Goal: Transaction & Acquisition: Obtain resource

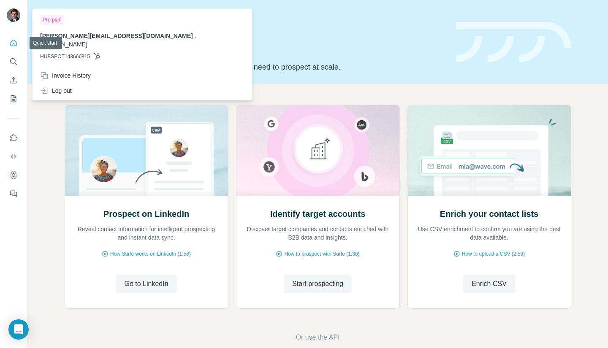
click at [15, 58] on icon "Search" at bounding box center [13, 61] width 8 height 8
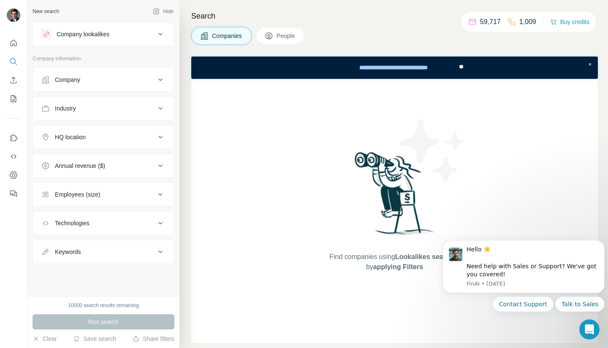
click at [306, 145] on div "Find companies using Lookalikes search or by applying Filters" at bounding box center [394, 211] width 406 height 264
click at [80, 84] on button "Company" at bounding box center [103, 80] width 141 height 20
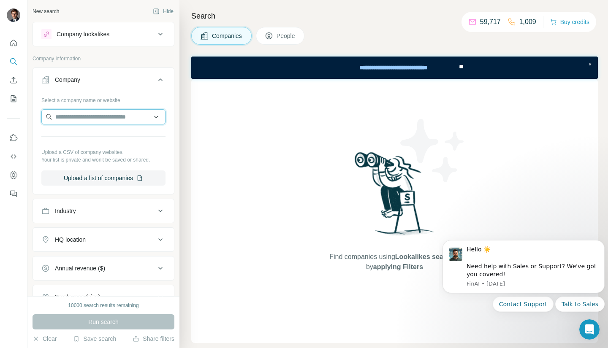
click at [81, 121] on input "text" at bounding box center [103, 116] width 124 height 15
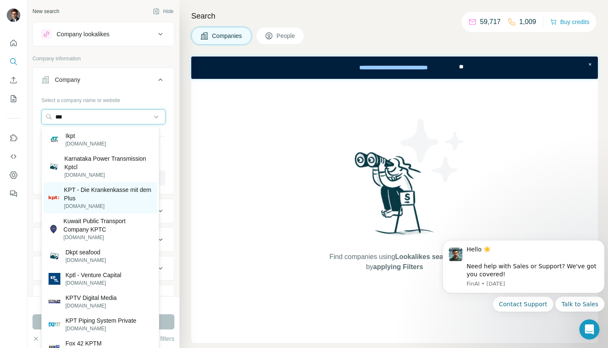
type input "***"
click at [91, 191] on p "KPT - Die Krankenkasse mit dem Plus" at bounding box center [108, 194] width 88 height 17
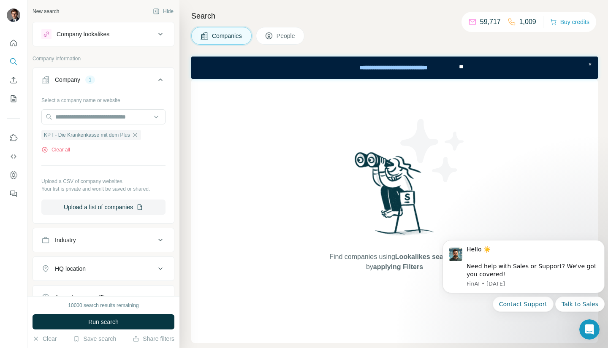
scroll to position [11, 0]
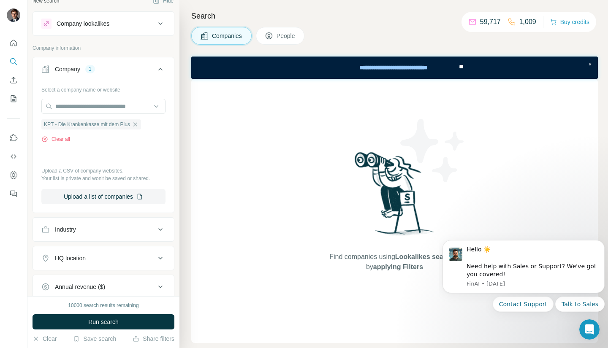
click at [276, 34] on button "People" at bounding box center [280, 36] width 49 height 18
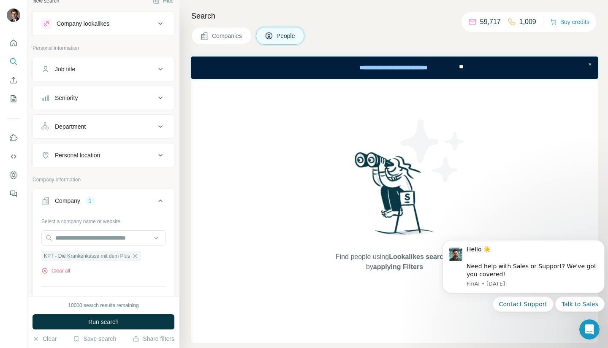
click at [88, 69] on div "Job title" at bounding box center [98, 69] width 114 height 8
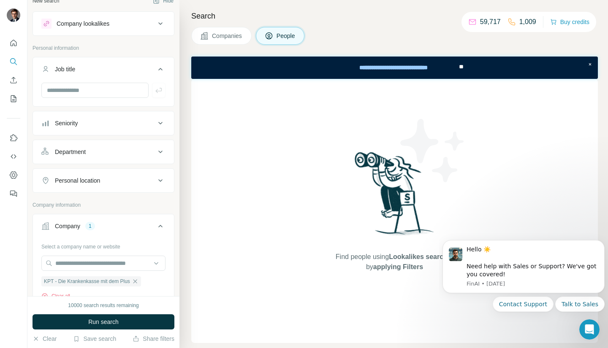
click at [88, 69] on div "Job title" at bounding box center [98, 69] width 114 height 8
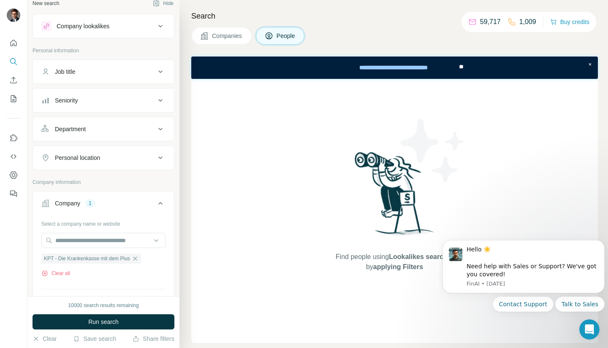
scroll to position [21, 0]
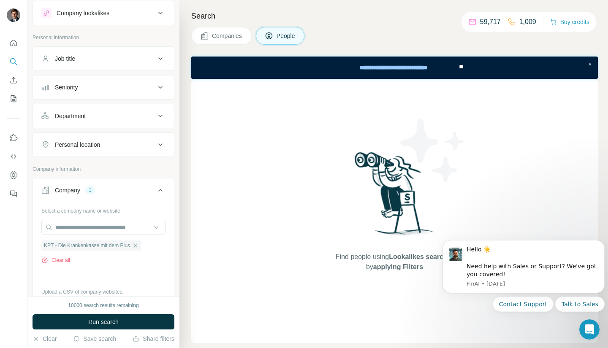
click at [113, 90] on div "Seniority" at bounding box center [98, 87] width 114 height 8
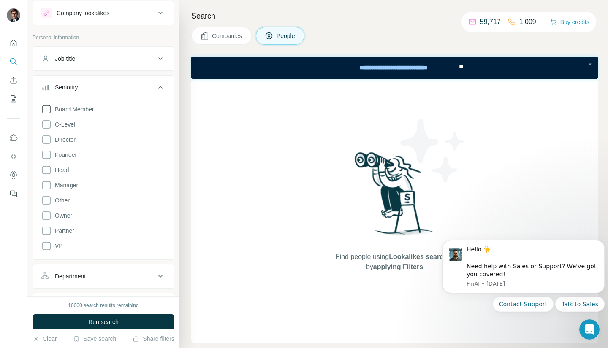
click at [47, 112] on icon at bounding box center [46, 109] width 10 height 10
click at [46, 122] on icon at bounding box center [46, 124] width 10 height 10
click at [46, 113] on icon at bounding box center [46, 109] width 8 height 8
click at [49, 139] on icon at bounding box center [46, 140] width 10 height 10
click at [49, 151] on icon at bounding box center [46, 155] width 10 height 10
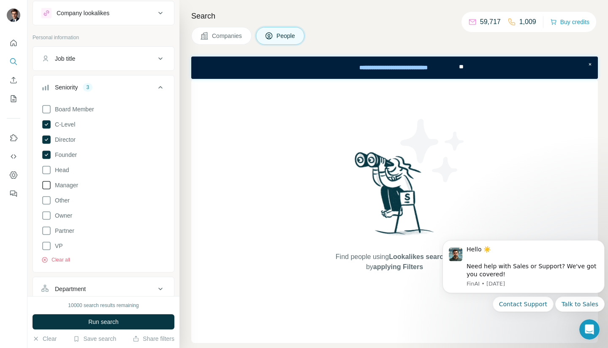
click at [46, 186] on icon at bounding box center [46, 185] width 10 height 10
click at [95, 329] on button "Run search" at bounding box center [103, 321] width 142 height 15
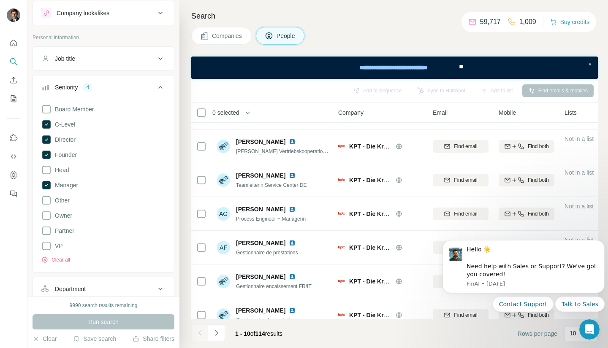
scroll to position [145, 0]
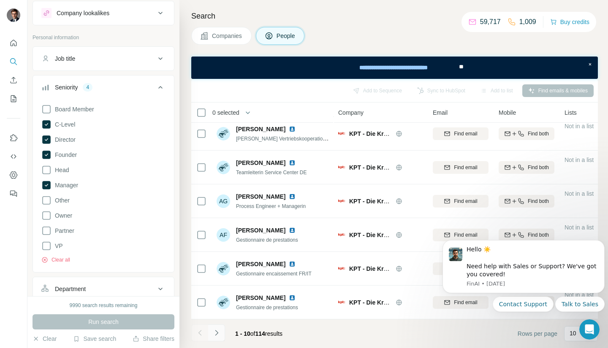
click at [216, 335] on icon "Navigate to next page" at bounding box center [216, 333] width 8 height 8
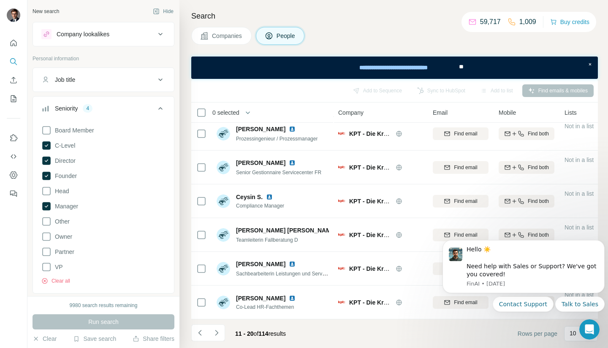
click at [91, 86] on button "Job title" at bounding box center [103, 80] width 141 height 20
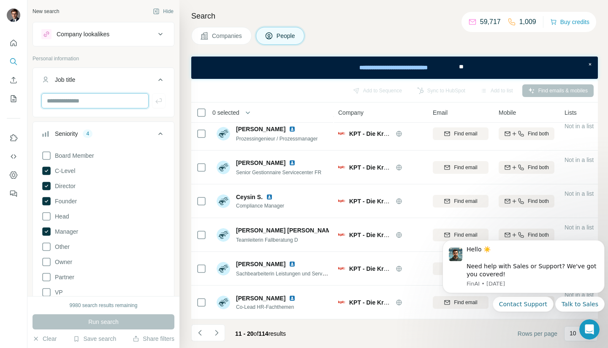
click at [84, 98] on input "text" at bounding box center [94, 100] width 107 height 15
type input "*******"
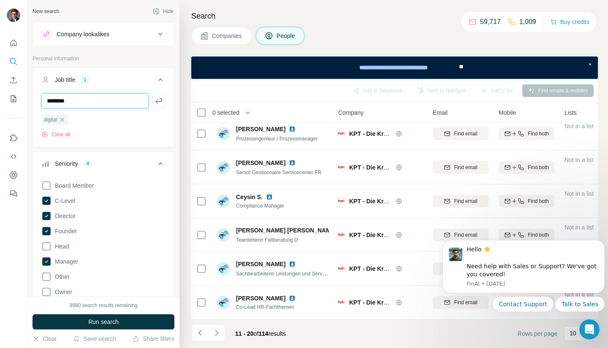
type input "********"
type input "*"
type input "**********"
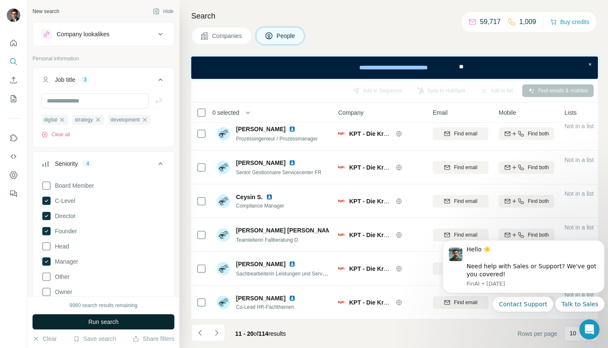
click at [124, 317] on button "Run search" at bounding box center [103, 321] width 142 height 15
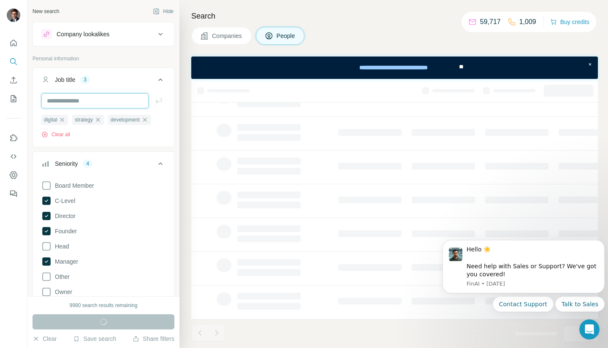
click at [98, 103] on input "text" at bounding box center [94, 100] width 107 height 15
type input "**********"
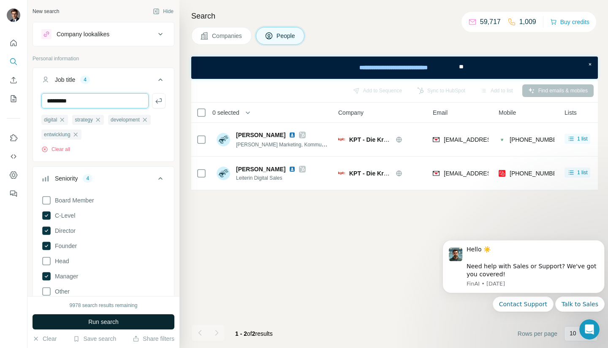
type input "*********"
click at [120, 318] on button "Run search" at bounding box center [103, 321] width 142 height 15
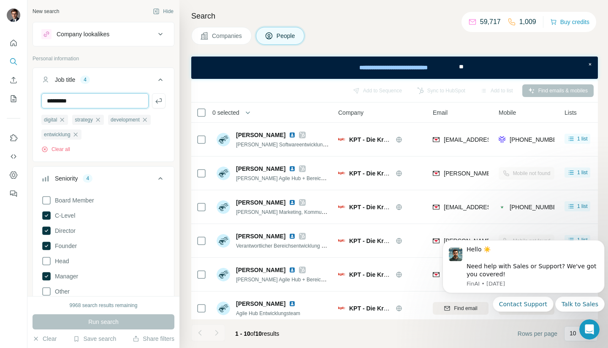
click at [118, 100] on input "*********" at bounding box center [94, 100] width 107 height 15
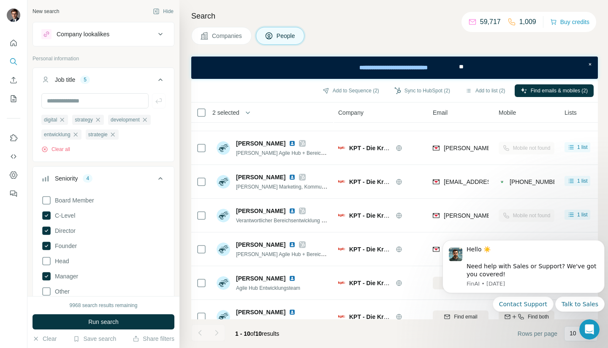
scroll to position [24, 0]
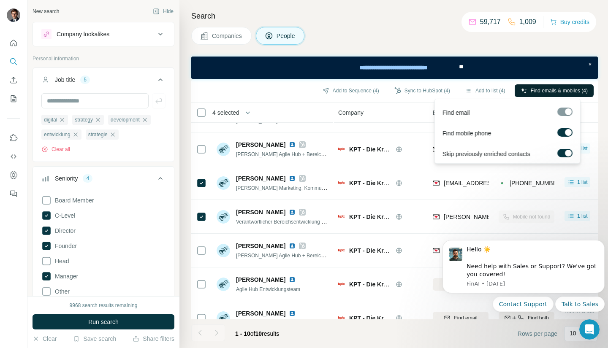
click at [532, 86] on button "Find emails & mobiles (4)" at bounding box center [553, 90] width 79 height 13
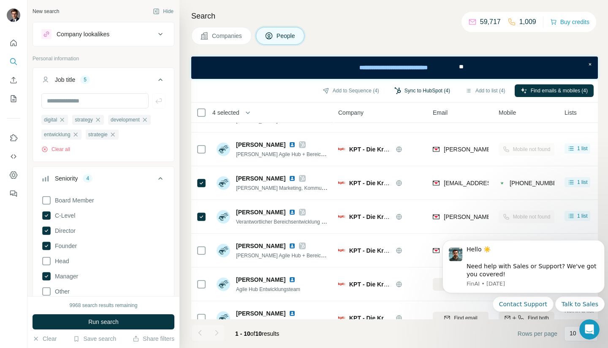
click at [423, 91] on button "Sync to HubSpot (4)" at bounding box center [422, 90] width 68 height 13
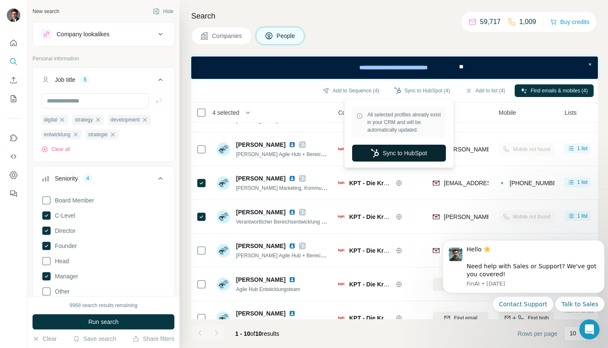
click at [390, 154] on button "Sync to HubSpot" at bounding box center [399, 153] width 94 height 17
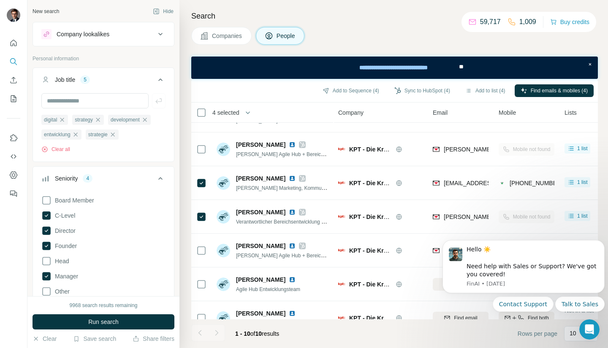
click at [267, 98] on div "Add to Sequence (4) Sync to HubSpot (4) Add to list (4) Find emails & mobiles (…" at bounding box center [394, 91] width 406 height 24
click at [96, 322] on span "Run search" at bounding box center [103, 322] width 30 height 8
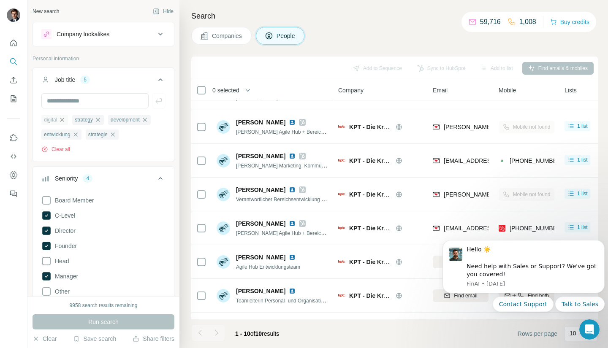
click at [65, 121] on icon "button" at bounding box center [62, 119] width 7 height 7
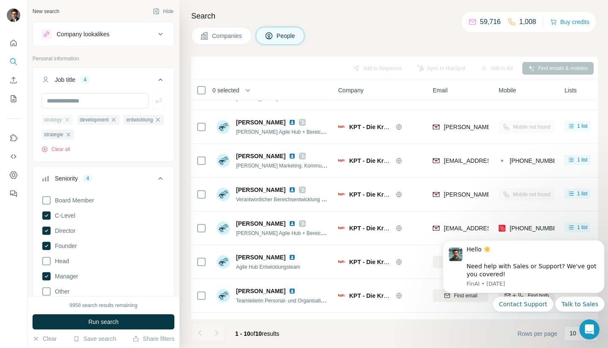
click at [70, 119] on icon "button" at bounding box center [67, 119] width 7 height 7
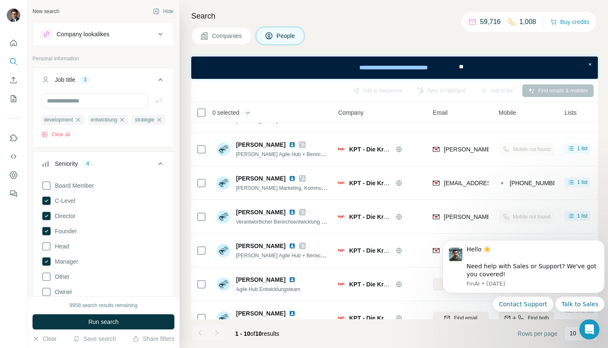
click at [71, 119] on span "development" at bounding box center [58, 120] width 29 height 8
click at [78, 119] on icon "button" at bounding box center [78, 119] width 7 height 7
click at [77, 120] on icon "button" at bounding box center [75, 120] width 4 height 4
click at [101, 327] on button "Run search" at bounding box center [103, 321] width 142 height 15
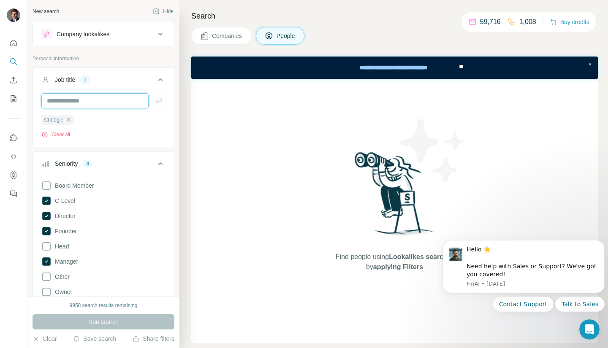
click at [109, 99] on input "text" at bounding box center [94, 100] width 107 height 15
type input "*******"
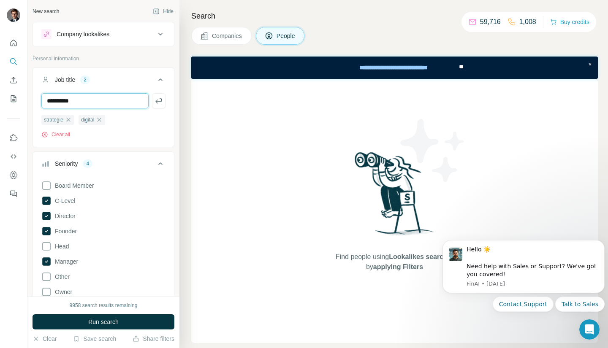
type input "**********"
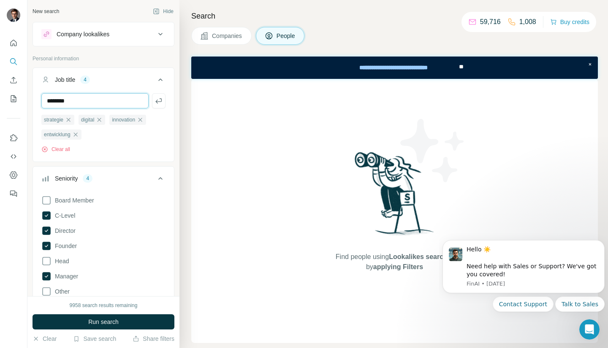
type input "********"
click at [45, 202] on icon at bounding box center [46, 200] width 10 height 10
click at [45, 201] on icon at bounding box center [46, 200] width 3 height 3
click at [46, 259] on icon at bounding box center [46, 261] width 10 height 10
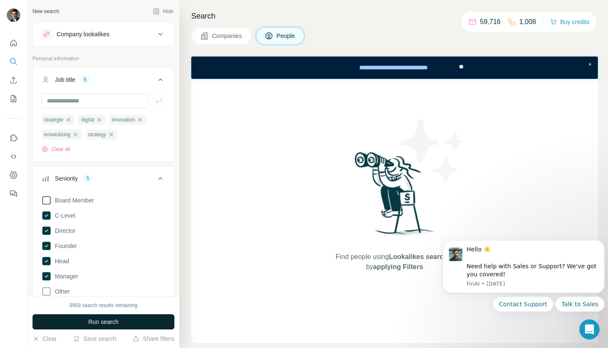
click at [97, 321] on span "Run search" at bounding box center [103, 322] width 30 height 8
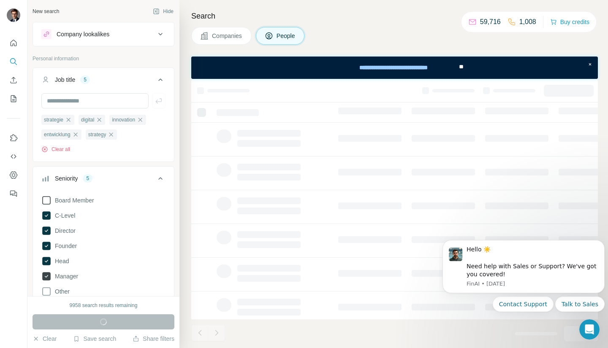
click at [50, 273] on icon at bounding box center [46, 276] width 8 height 8
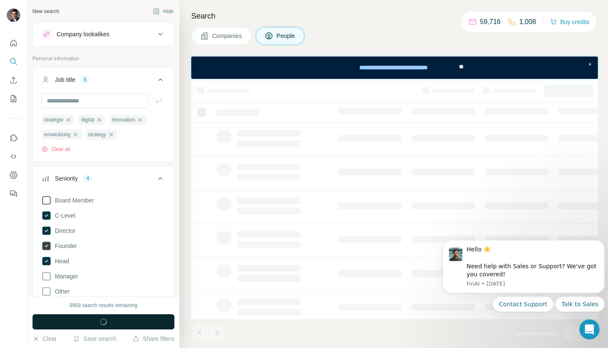
click at [47, 251] on icon at bounding box center [46, 246] width 10 height 10
click at [45, 236] on icon at bounding box center [46, 231] width 10 height 10
click at [43, 213] on icon at bounding box center [46, 215] width 8 height 8
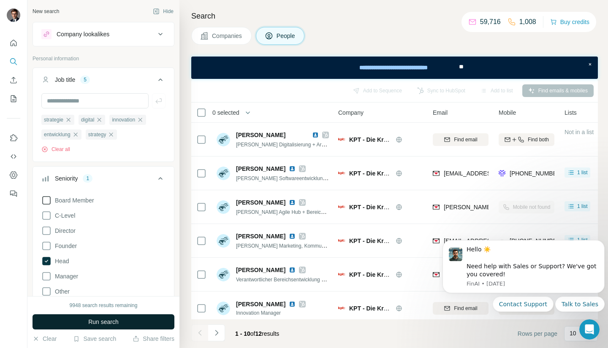
click at [122, 317] on button "Run search" at bounding box center [103, 321] width 142 height 15
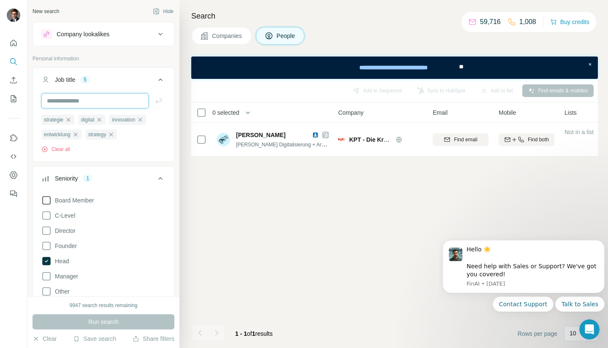
click at [112, 104] on input "text" at bounding box center [94, 100] width 107 height 15
click at [135, 123] on span "innovation" at bounding box center [123, 120] width 23 height 8
click at [47, 215] on icon at bounding box center [46, 216] width 10 height 10
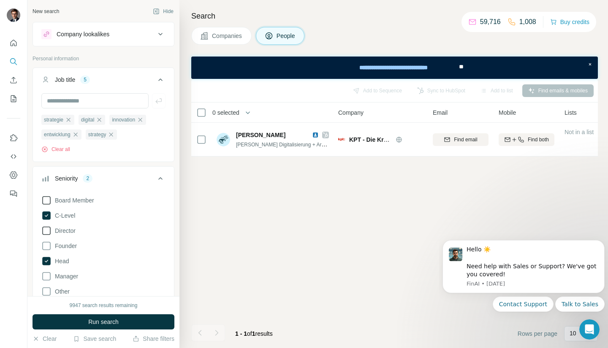
click at [49, 235] on icon at bounding box center [46, 231] width 10 height 10
click at [47, 244] on icon at bounding box center [46, 246] width 10 height 10
click at [47, 244] on icon at bounding box center [46, 246] width 8 height 8
click at [45, 275] on icon at bounding box center [46, 276] width 10 height 10
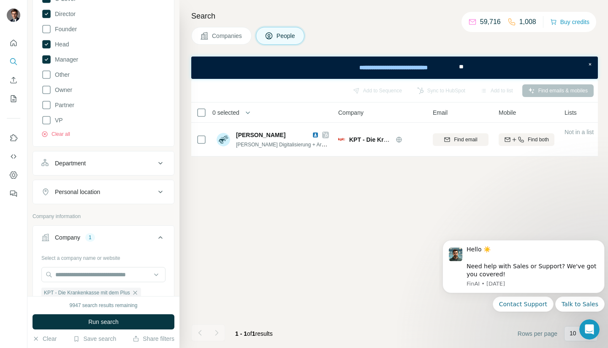
scroll to position [219, 0]
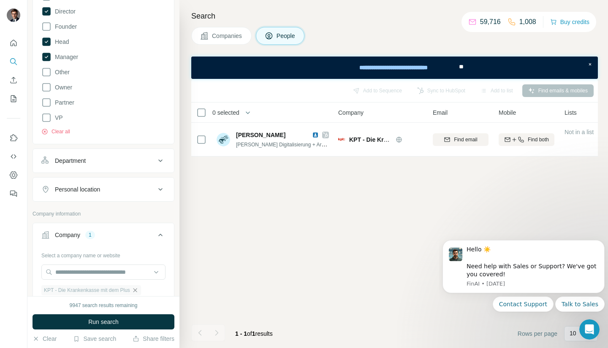
click at [138, 288] on icon "button" at bounding box center [135, 290] width 7 height 7
click at [112, 267] on input "text" at bounding box center [103, 272] width 124 height 15
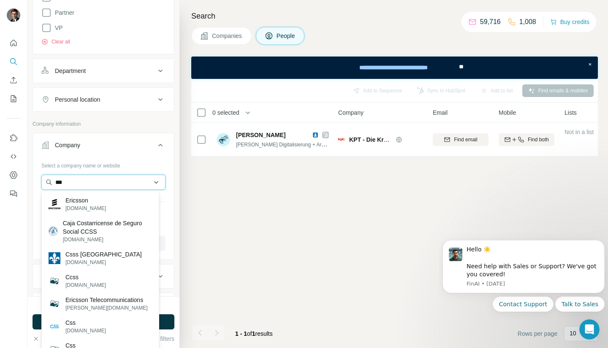
scroll to position [311, 0]
type input "***"
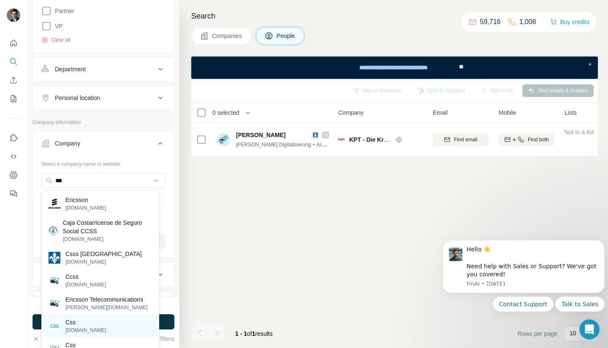
click at [73, 329] on p "[DOMAIN_NAME]" at bounding box center [85, 331] width 41 height 8
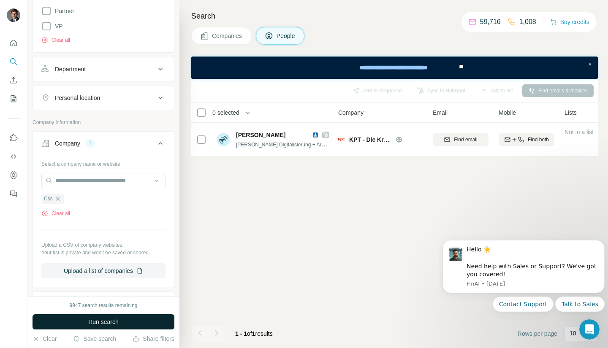
click at [100, 320] on span "Run search" at bounding box center [103, 322] width 30 height 8
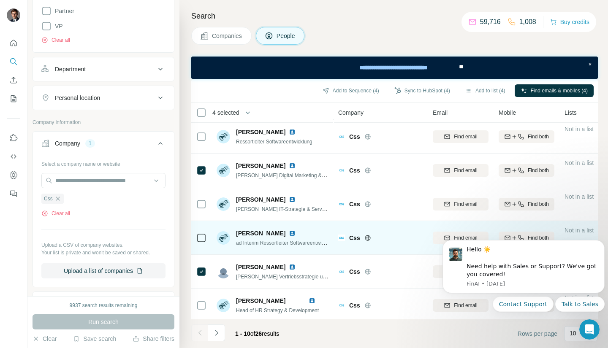
scroll to position [105, 0]
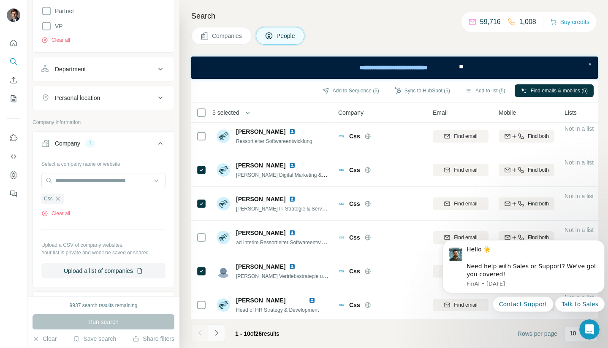
click at [219, 329] on icon "Navigate to next page" at bounding box center [216, 333] width 8 height 8
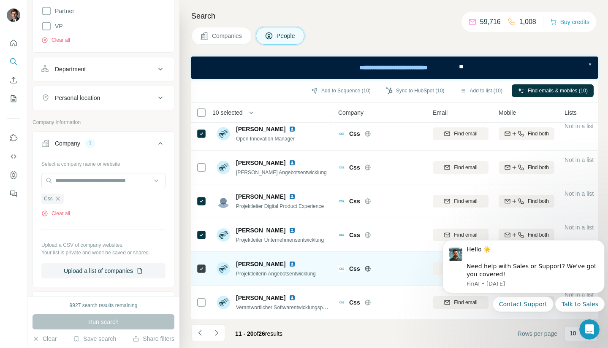
scroll to position [145, 0]
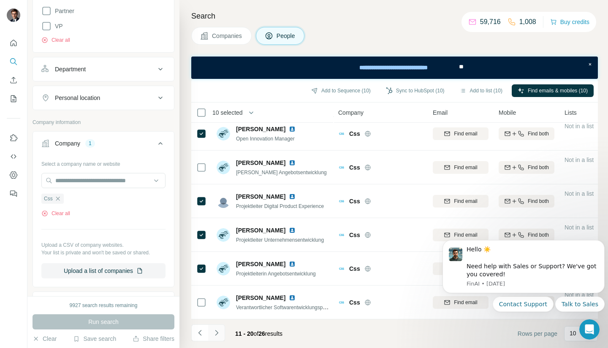
click at [220, 325] on button "Navigate to next page" at bounding box center [216, 332] width 17 height 17
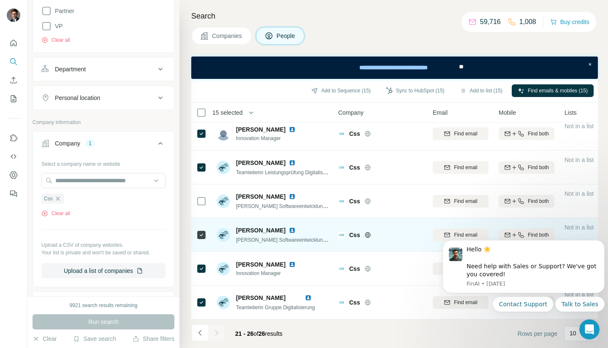
scroll to position [0, 0]
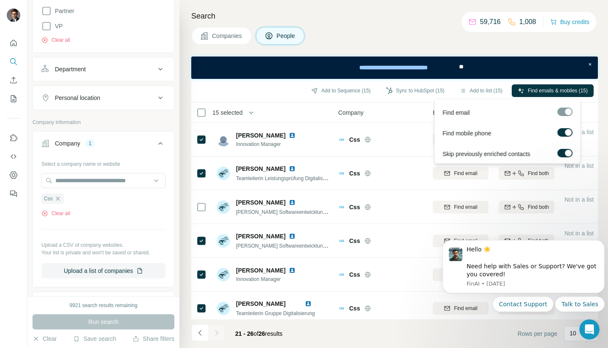
click at [533, 99] on div "Find email Find mobile phone Skip previously enriched contacts" at bounding box center [507, 131] width 146 height 65
click at [535, 89] on span "Find emails & mobiles (15)" at bounding box center [557, 91] width 60 height 8
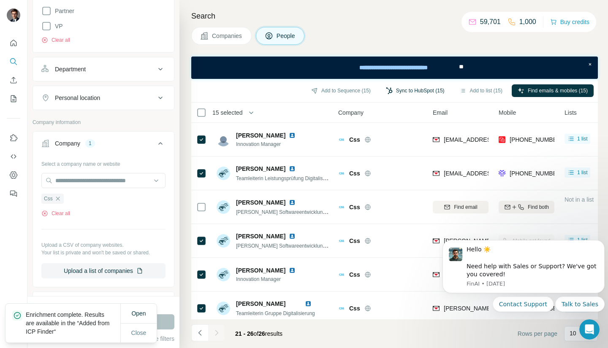
click at [423, 89] on button "Sync to HubSpot (15)" at bounding box center [415, 90] width 70 height 13
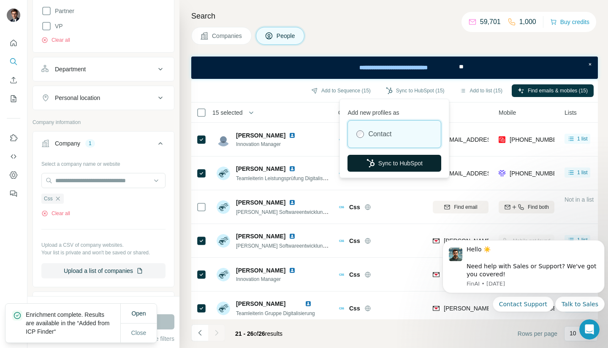
click at [388, 159] on button "Sync to HubSpot" at bounding box center [394, 163] width 94 height 17
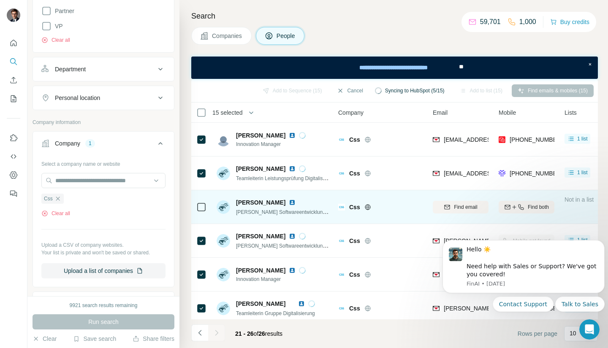
click at [303, 217] on div "[PERSON_NAME] Softwareentwicklung, Mitglied der Direktion" at bounding box center [272, 206] width 112 height 23
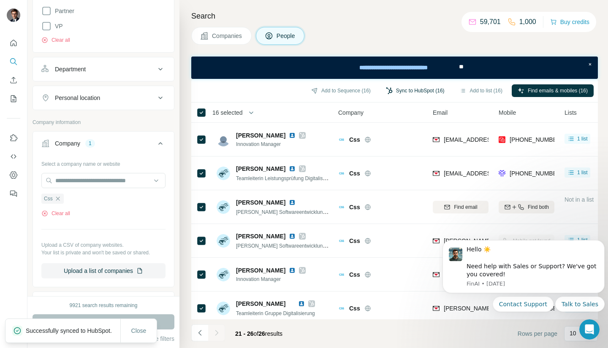
click at [410, 93] on button "Sync to HubSpot (16)" at bounding box center [415, 90] width 70 height 13
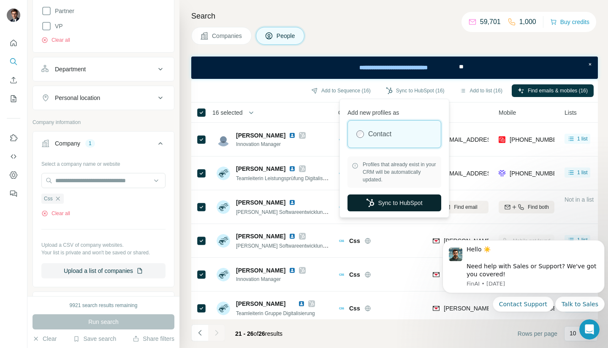
click at [364, 200] on button "Sync to HubSpot" at bounding box center [394, 202] width 94 height 17
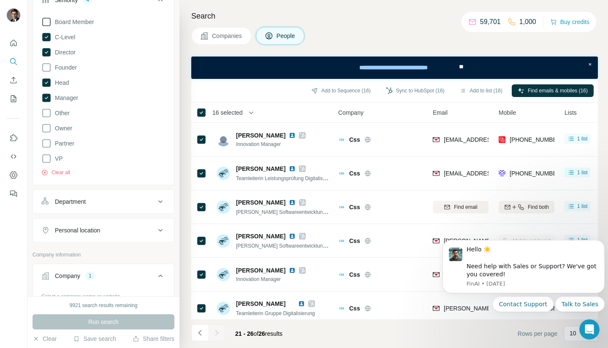
scroll to position [255, 0]
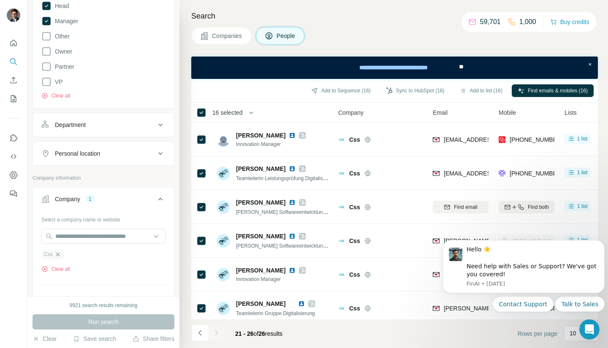
click at [59, 257] on icon "button" at bounding box center [57, 254] width 7 height 7
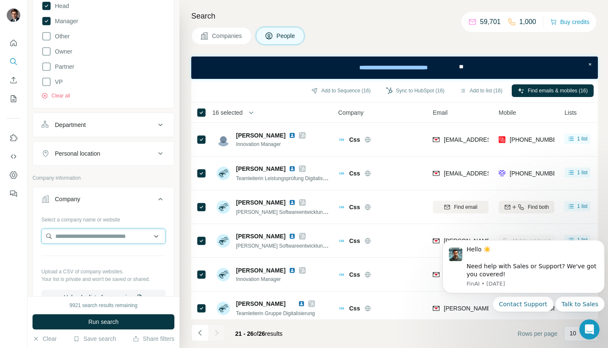
click at [80, 237] on input "text" at bounding box center [103, 236] width 124 height 15
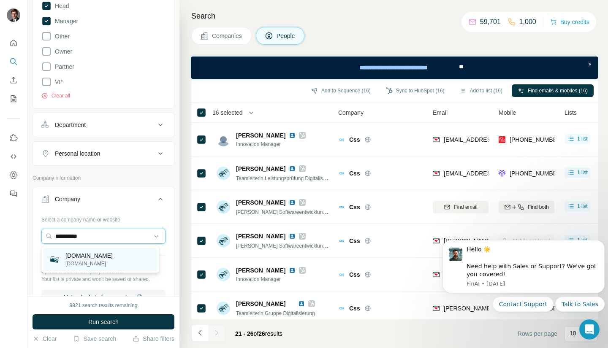
type input "**********"
click at [93, 258] on p "[DOMAIN_NAME]" at bounding box center [88, 255] width 47 height 8
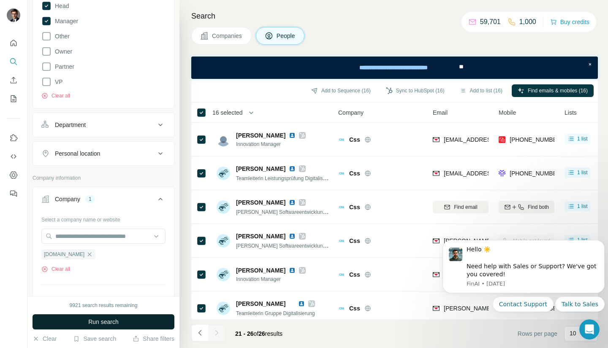
click at [106, 318] on span "Run search" at bounding box center [103, 322] width 30 height 8
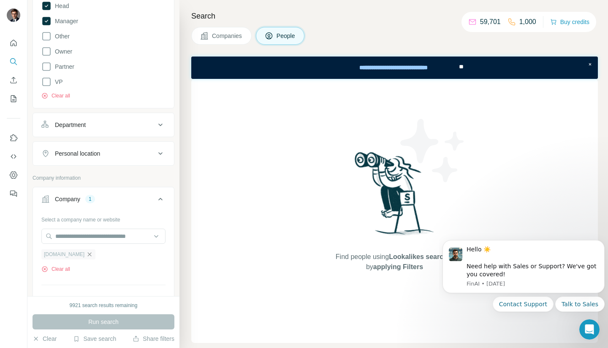
click at [86, 257] on icon "button" at bounding box center [89, 254] width 7 height 7
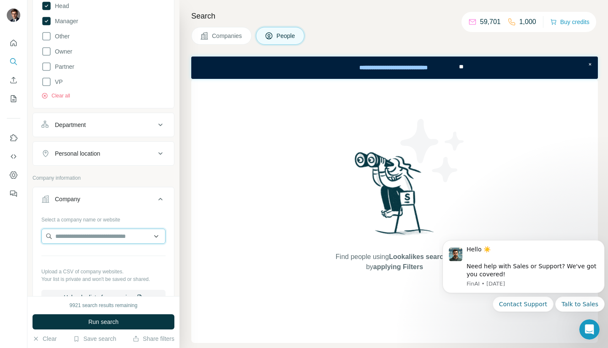
click at [74, 241] on input "text" at bounding box center [103, 236] width 124 height 15
type input "*******"
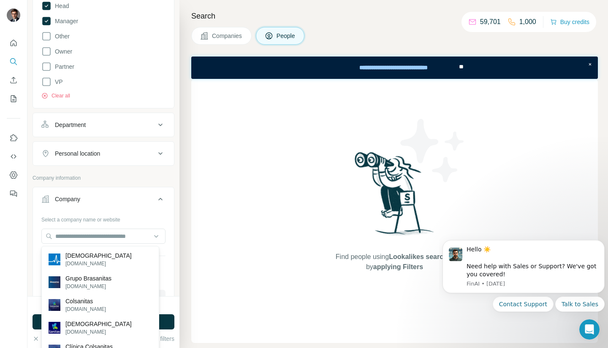
click at [193, 266] on div "Find people using Lookalikes search or by applying Filters" at bounding box center [394, 211] width 406 height 264
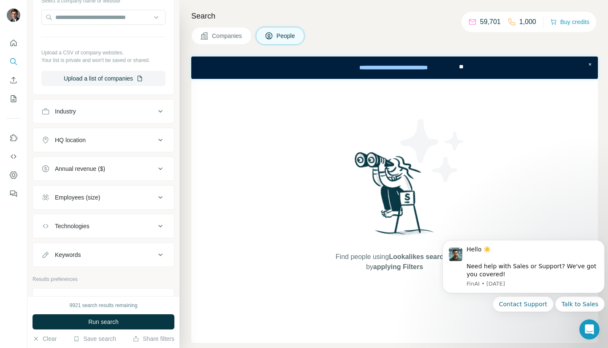
scroll to position [475, 0]
click at [84, 22] on input "text" at bounding box center [103, 16] width 124 height 15
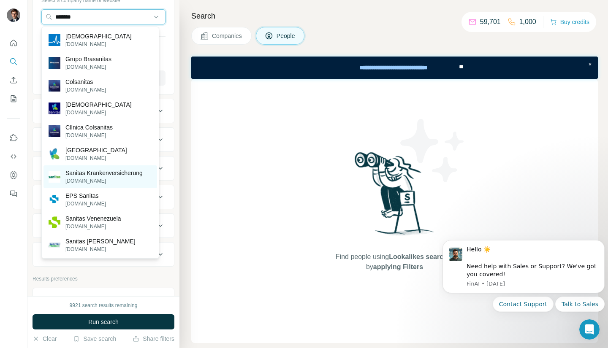
type input "*******"
click at [103, 177] on p "[DOMAIN_NAME]" at bounding box center [103, 181] width 77 height 8
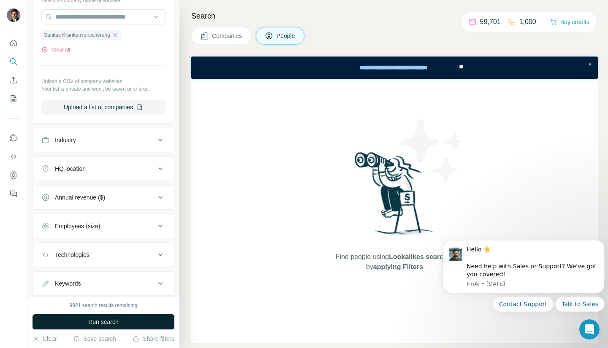
click at [113, 319] on span "Run search" at bounding box center [103, 322] width 30 height 8
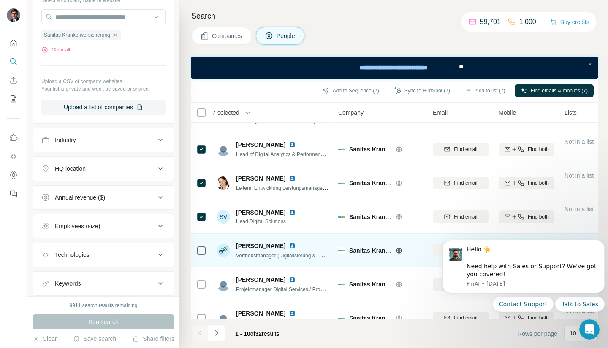
scroll to position [145, 0]
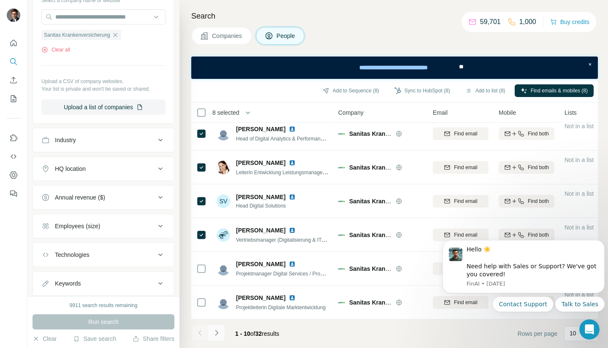
click at [217, 336] on icon "Navigate to next page" at bounding box center [216, 333] width 8 height 8
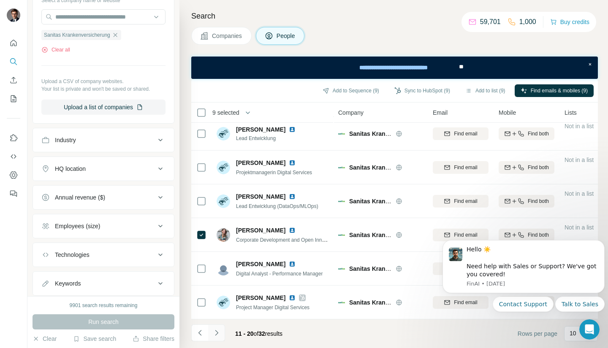
click at [221, 335] on button "Navigate to next page" at bounding box center [216, 332] width 17 height 17
click at [217, 333] on icon "Navigate to next page" at bounding box center [216, 333] width 8 height 8
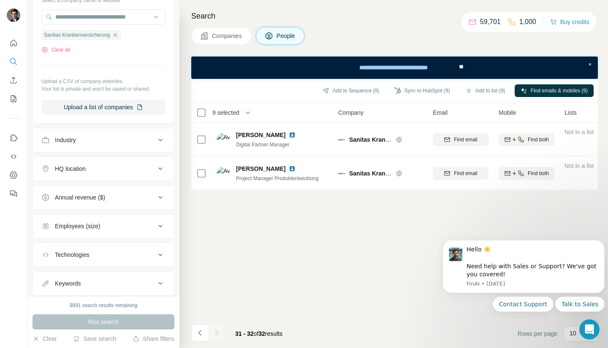
scroll to position [0, 0]
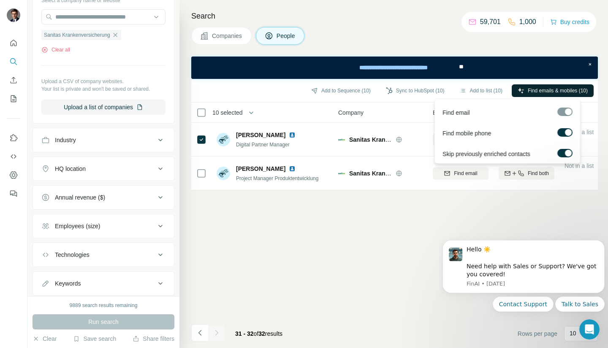
click at [524, 90] on button "Find emails & mobiles (10)" at bounding box center [552, 90] width 82 height 13
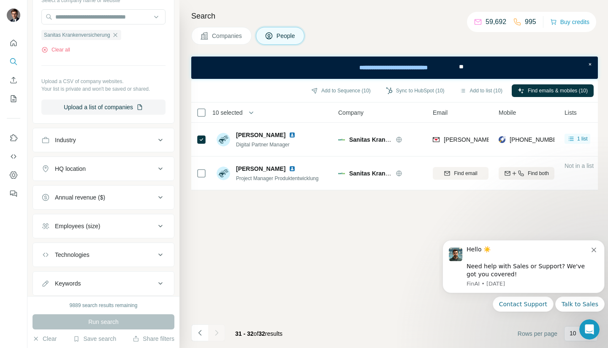
click at [408, 87] on button "Sync to HubSpot (10)" at bounding box center [415, 90] width 70 height 13
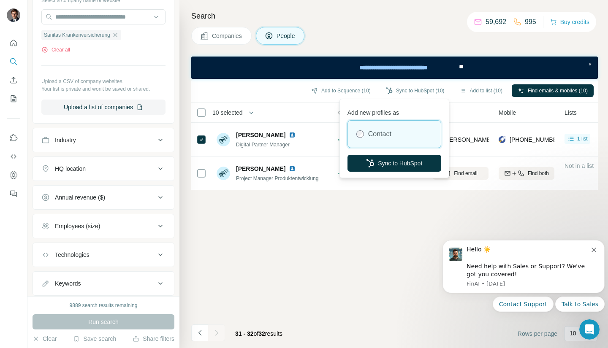
click at [378, 138] on label "Contact" at bounding box center [379, 134] width 23 height 10
click at [401, 173] on div "Add new profiles as Contact Sync to HubSpot" at bounding box center [393, 138] width 105 height 75
click at [402, 164] on button "Sync to HubSpot" at bounding box center [394, 163] width 94 height 17
